Goal: Navigation & Orientation: Find specific page/section

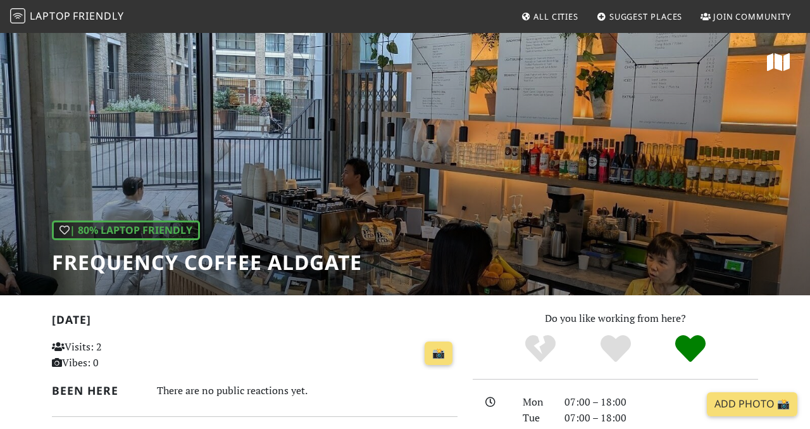
click at [80, 18] on span "Friendly" at bounding box center [98, 16] width 51 height 14
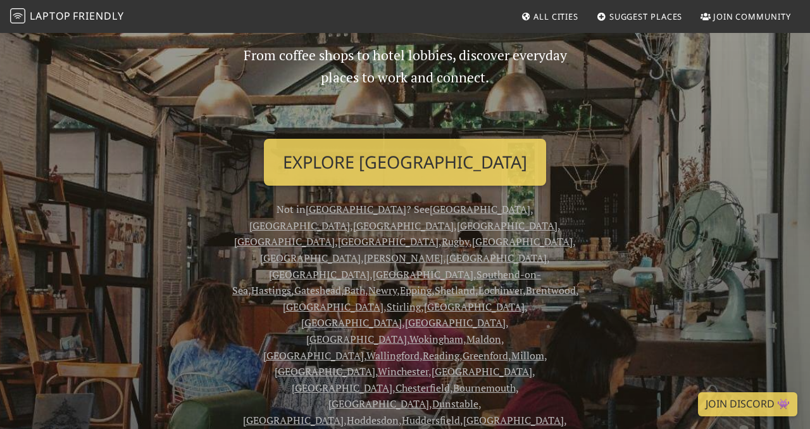
scroll to position [132, 0]
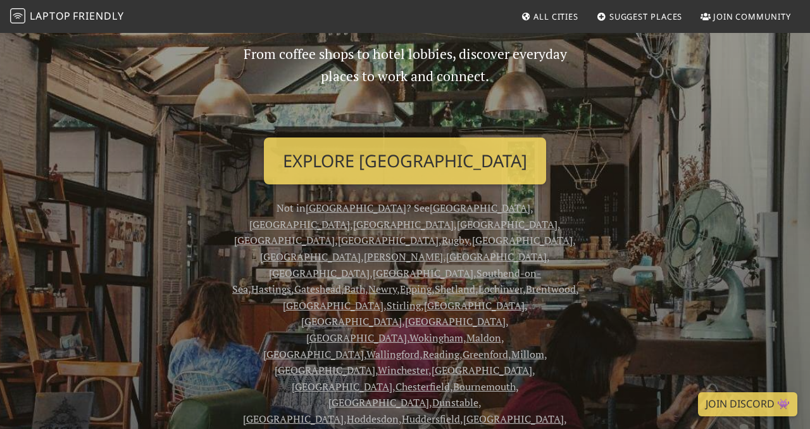
click at [350, 217] on link "London" at bounding box center [299, 224] width 101 height 14
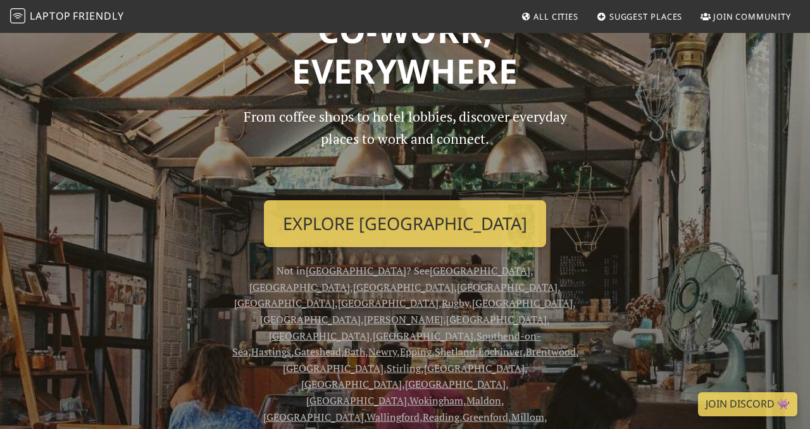
scroll to position [63, 0]
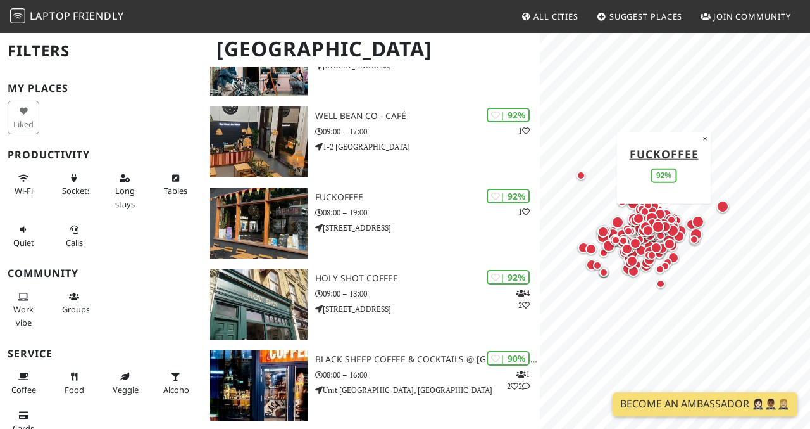
scroll to position [561, 0]
